Goal: Information Seeking & Learning: Learn about a topic

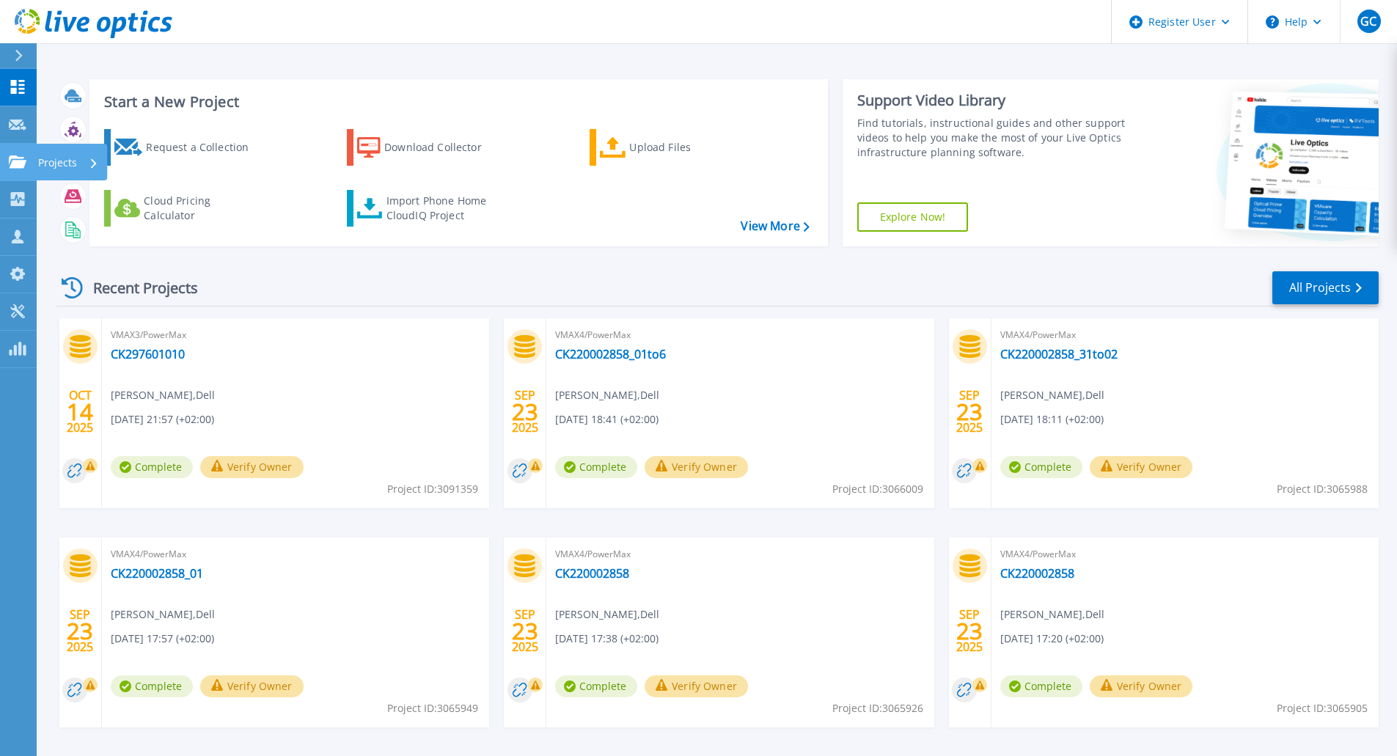
click at [0, 163] on link "Projects Projects" at bounding box center [18, 162] width 37 height 37
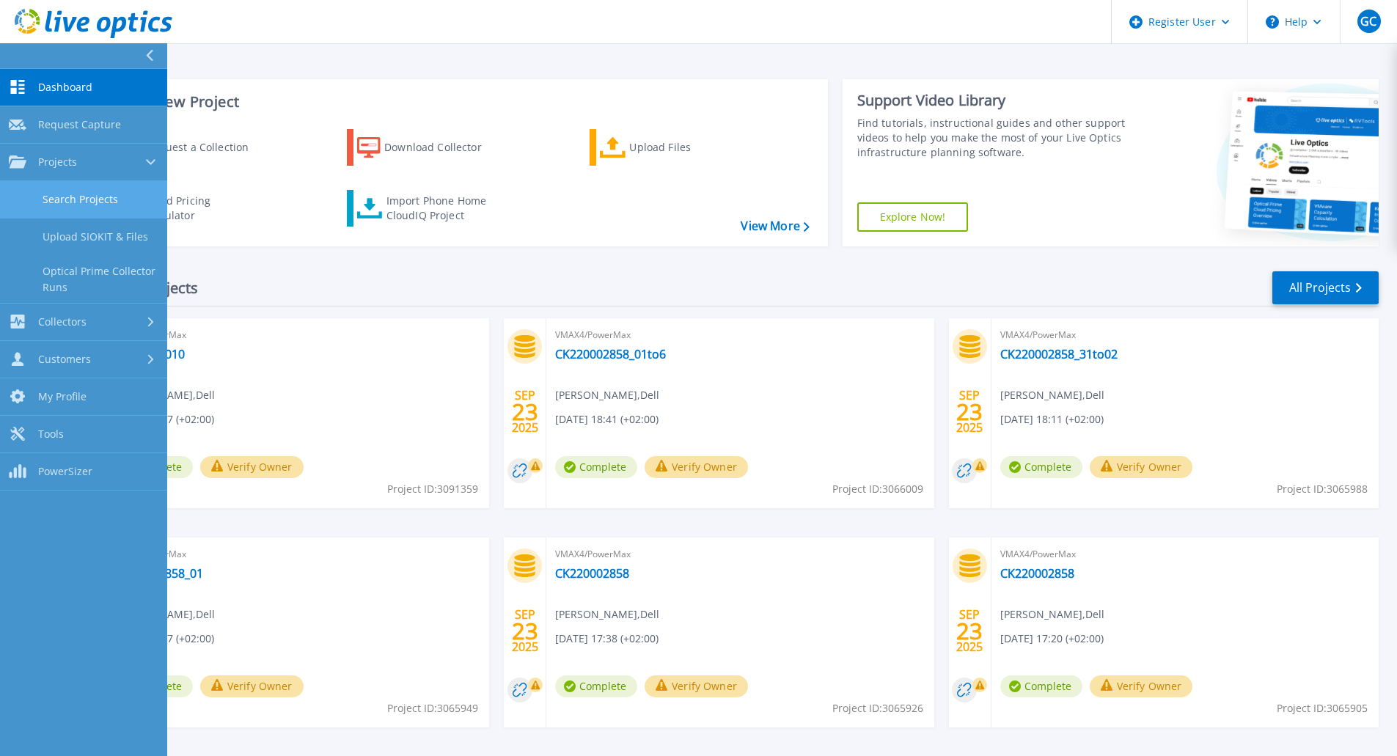
click at [93, 193] on link "Search Projects" at bounding box center [83, 199] width 167 height 37
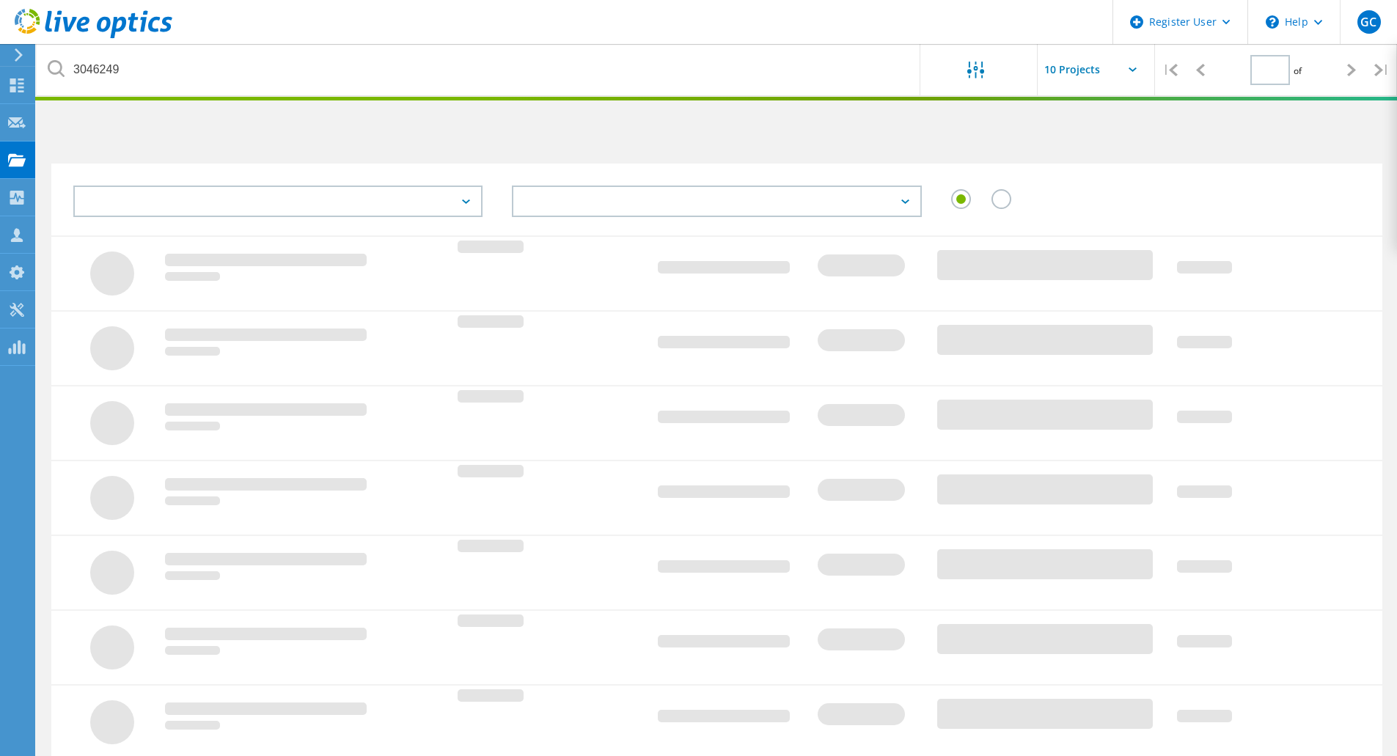
type input "1"
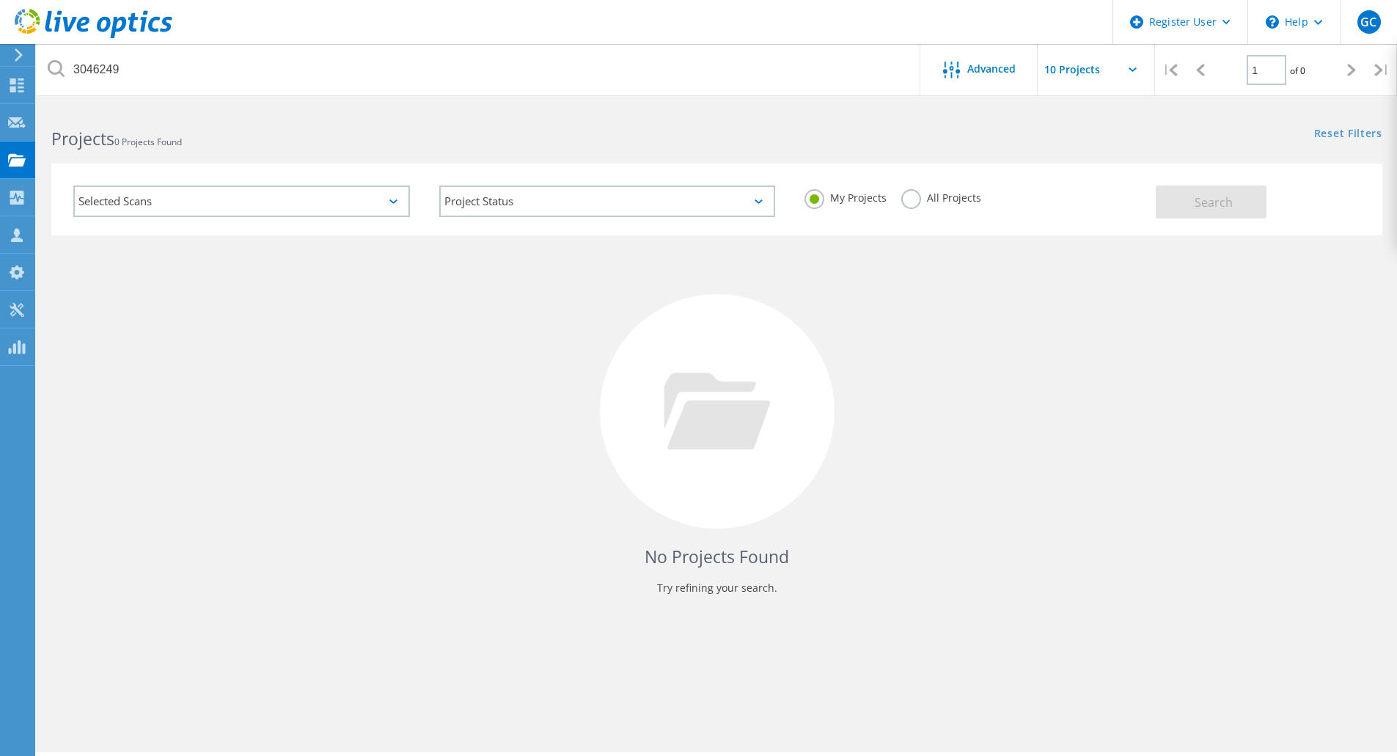
drag, startPoint x: 934, startPoint y: 198, endPoint x: 1009, endPoint y: 206, distance: 75.9
click at [936, 198] on label "All Projects" at bounding box center [941, 196] width 80 height 14
click at [908, 202] on label "All Projects" at bounding box center [941, 196] width 80 height 14
click at [0, 0] on input "All Projects" at bounding box center [0, 0] width 0 height 0
click at [1237, 195] on button "Search" at bounding box center [1210, 201] width 111 height 33
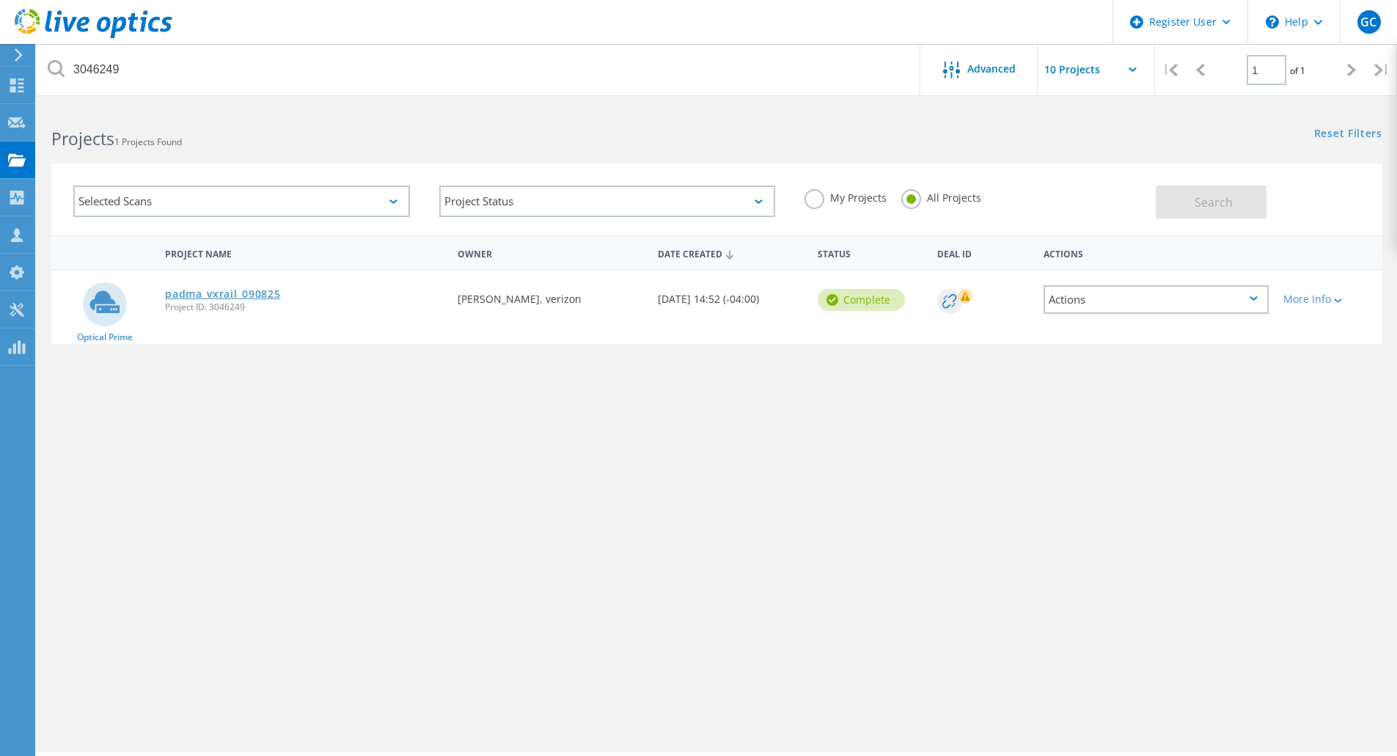
click at [212, 292] on link "padma_vxrail_090825" at bounding box center [222, 294] width 115 height 10
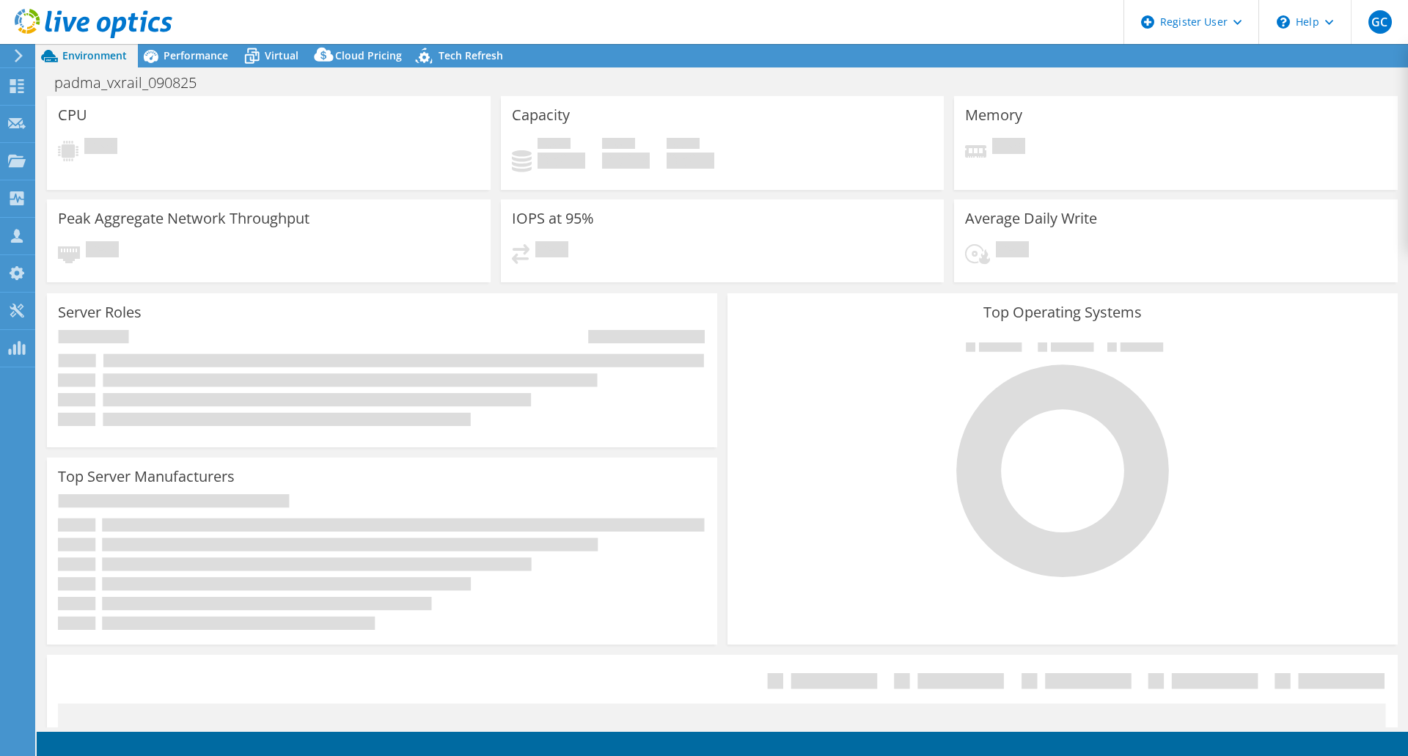
select select "USD"
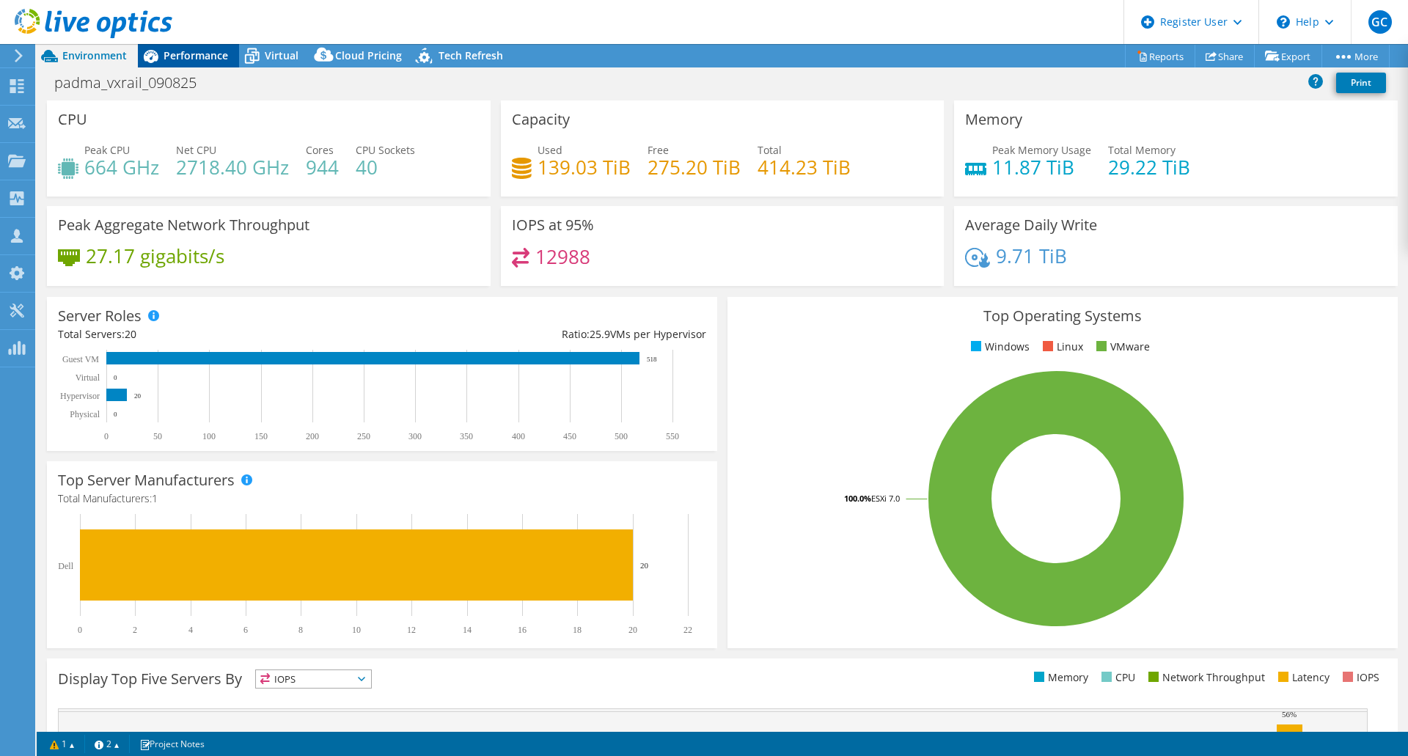
click at [187, 61] on span "Performance" at bounding box center [195, 55] width 65 height 14
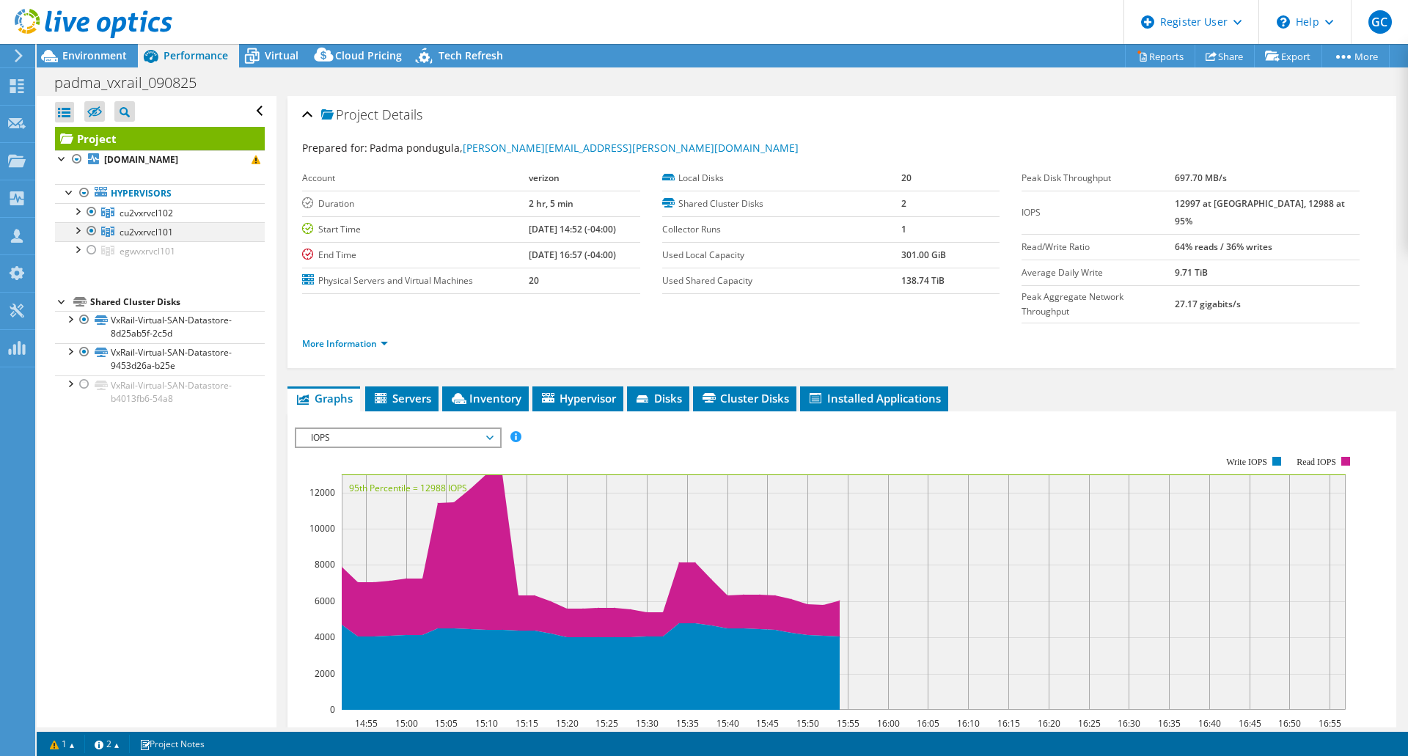
click at [93, 231] on div at bounding box center [91, 231] width 15 height 18
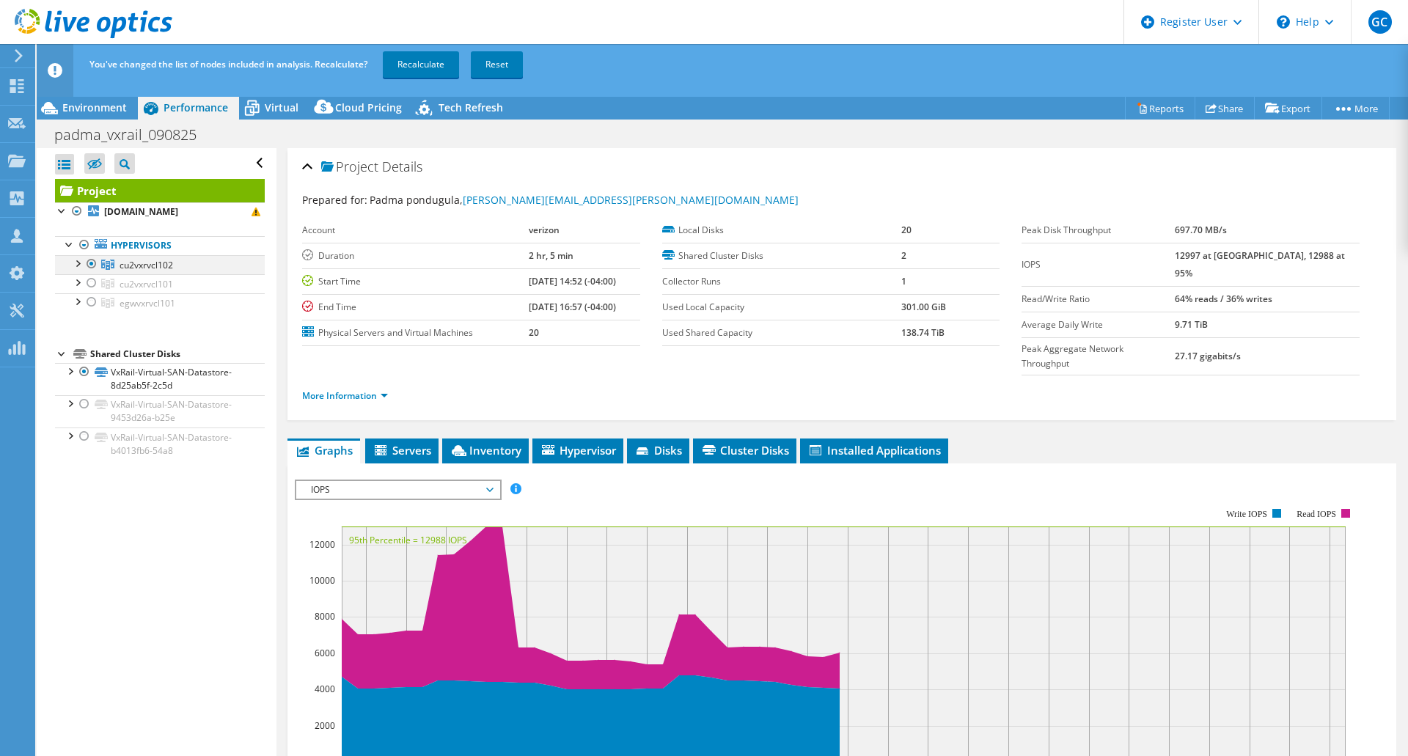
click at [81, 265] on div at bounding box center [77, 262] width 15 height 15
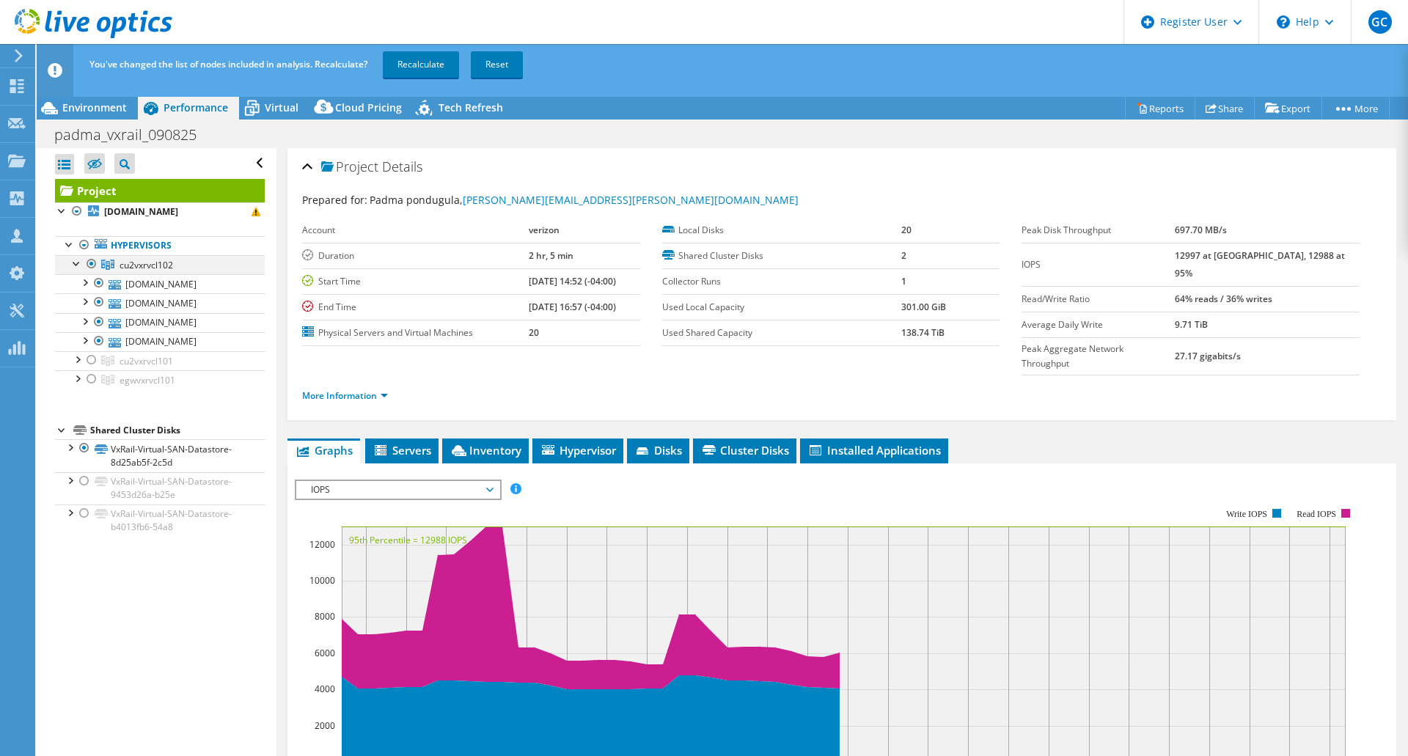
click at [89, 267] on div at bounding box center [91, 264] width 15 height 18
click at [78, 265] on div at bounding box center [77, 262] width 15 height 15
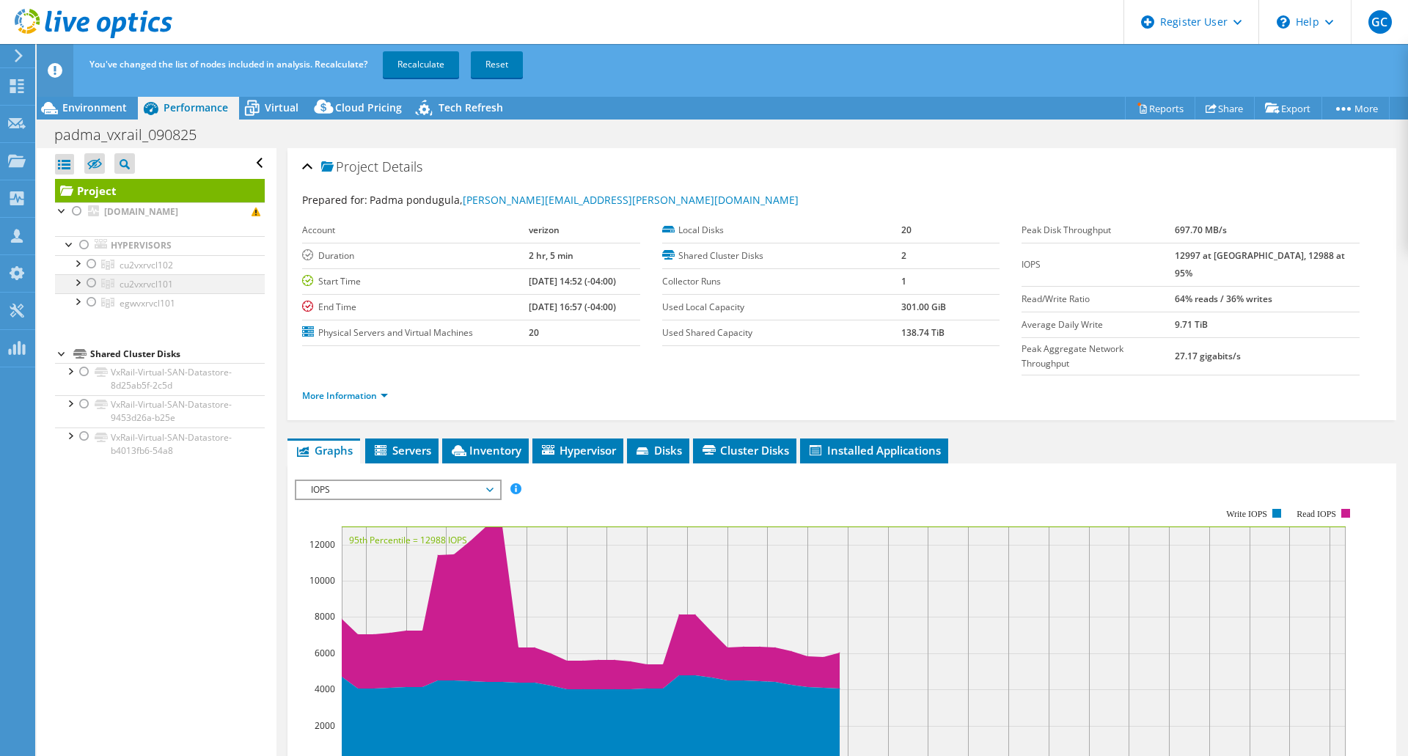
click at [90, 284] on div at bounding box center [91, 283] width 15 height 18
click at [77, 285] on div at bounding box center [77, 281] width 15 height 15
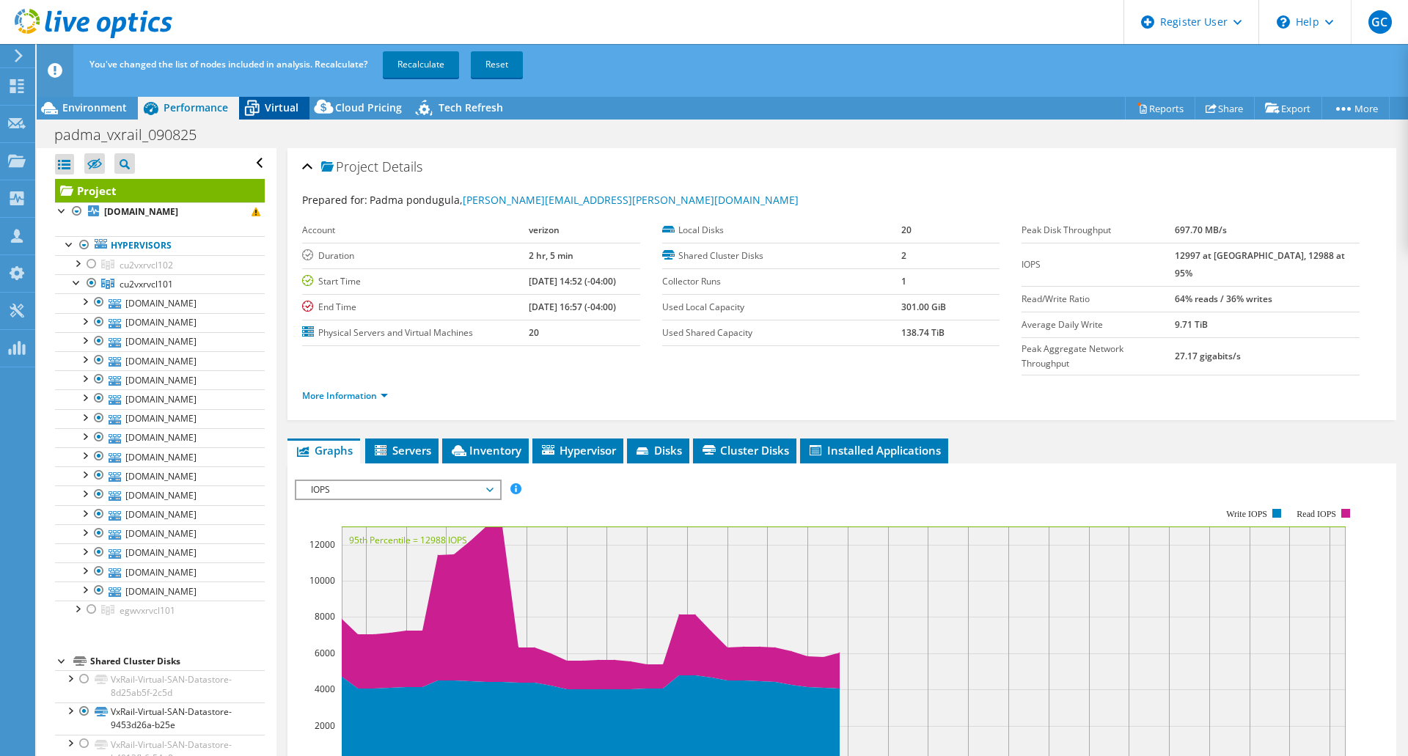
click at [281, 112] on span "Virtual" at bounding box center [282, 107] width 34 height 14
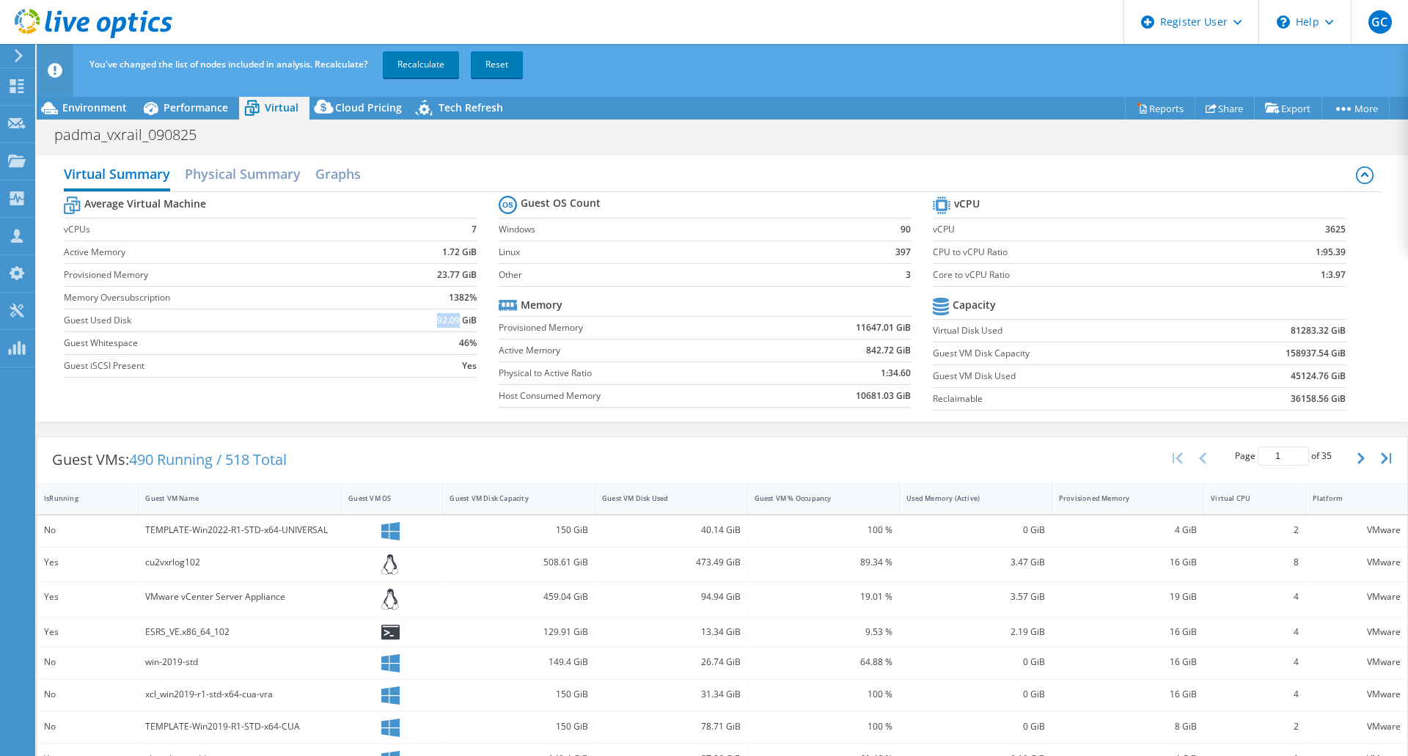
drag, startPoint x: 455, startPoint y: 319, endPoint x: 431, endPoint y: 318, distance: 24.2
click at [431, 318] on td "92.09 GiB" at bounding box center [431, 320] width 90 height 23
